Goal: Task Accomplishment & Management: Manage account settings

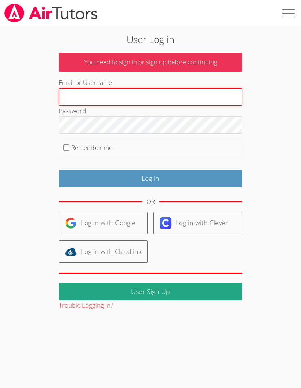
click at [135, 96] on input "Email or Username" at bounding box center [151, 97] width 184 height 18
type input "[EMAIL_ADDRESS][DOMAIN_NAME]"
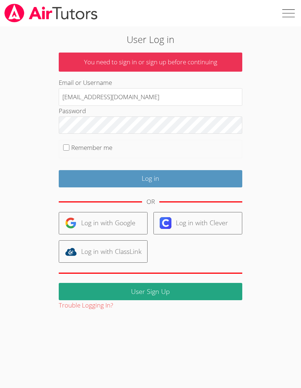
click at [64, 149] on input "Remember me" at bounding box center [66, 147] width 6 height 6
checkbox input "true"
click at [182, 181] on input "Log in" at bounding box center [151, 178] width 184 height 17
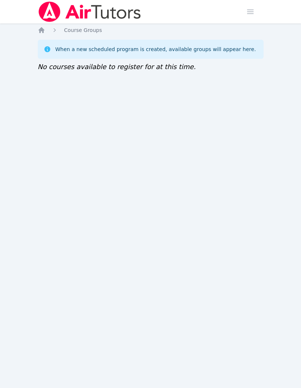
click at [249, 19] on span "button" at bounding box center [250, 12] width 16 height 16
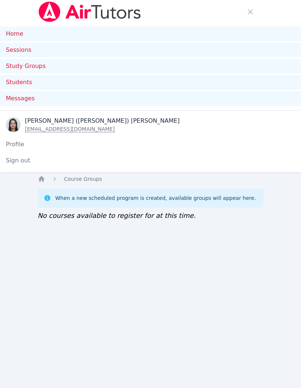
click at [40, 51] on link "Sessions" at bounding box center [150, 50] width 301 height 15
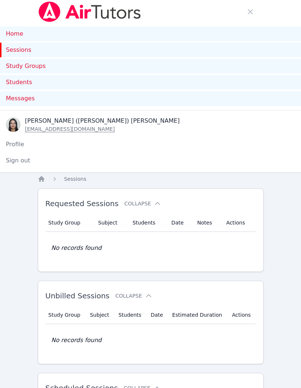
click at [247, 13] on span "button" at bounding box center [250, 12] width 16 height 16
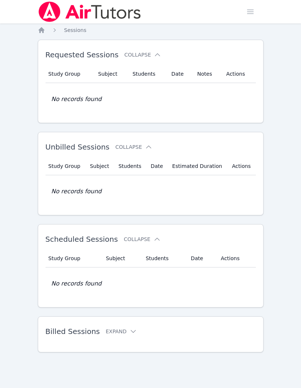
click at [59, 29] on div "Sessions" at bounding box center [69, 29] width 36 height 7
click at [45, 31] on icon "Breadcrumb" at bounding box center [41, 29] width 7 height 7
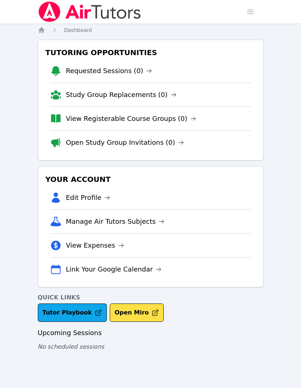
click at [138, 311] on button "Open Miro" at bounding box center [137, 312] width 54 height 18
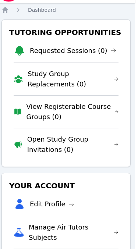
scroll to position [0, 3]
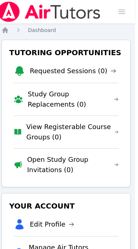
click at [124, 13] on span "button" at bounding box center [121, 12] width 16 height 16
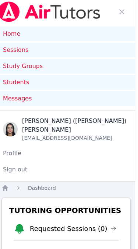
click at [49, 51] on link "Sessions" at bounding box center [66, 50] width 138 height 15
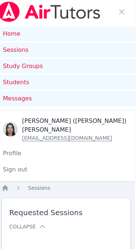
click at [38, 73] on link "Study Groups" at bounding box center [66, 66] width 138 height 15
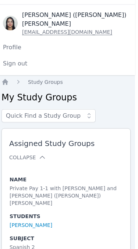
scroll to position [105, 3]
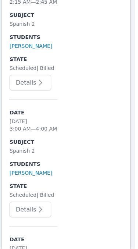
scroll to position [585, 3]
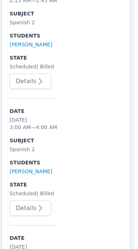
click at [40, 73] on button "Details" at bounding box center [31, 80] width 42 height 15
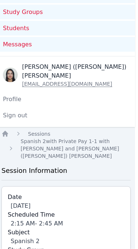
scroll to position [0, 3]
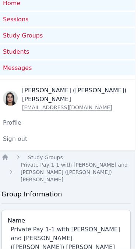
scroll to position [0, 3]
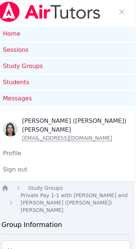
click at [123, 13] on span "button" at bounding box center [121, 12] width 16 height 16
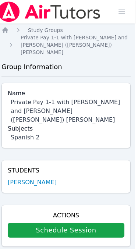
click at [124, 13] on span "button" at bounding box center [121, 12] width 16 height 16
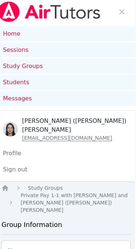
click at [50, 102] on div "Messages" at bounding box center [66, 98] width 126 height 9
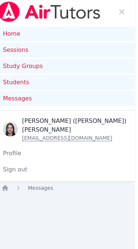
click at [126, 13] on span "button" at bounding box center [121, 12] width 16 height 16
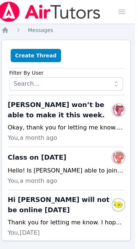
click at [124, 14] on span "button" at bounding box center [121, 12] width 16 height 16
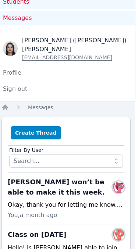
scroll to position [0, 3]
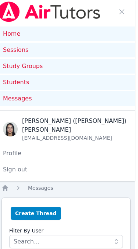
click at [64, 40] on link "Home" at bounding box center [66, 33] width 138 height 15
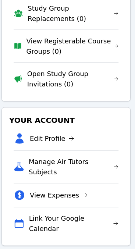
scroll to position [250, 3]
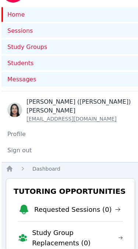
scroll to position [0, 0]
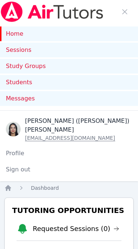
click at [122, 19] on span "button" at bounding box center [124, 12] width 16 height 16
